Goal: Find specific page/section: Find specific page/section

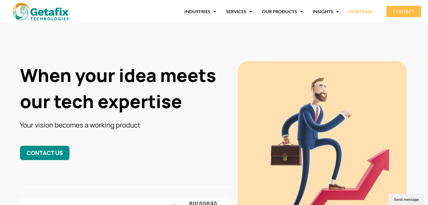
click at [369, 13] on link "OUR TEAM" at bounding box center [360, 11] width 23 height 13
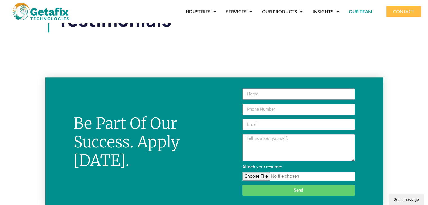
scroll to position [369, 0]
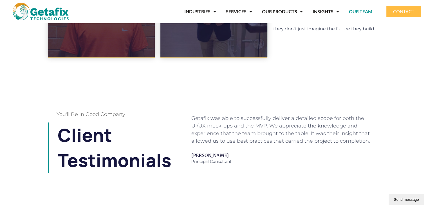
click at [361, 11] on link "OUR TEAM" at bounding box center [360, 11] width 23 height 13
